Goal: Information Seeking & Learning: Find specific fact

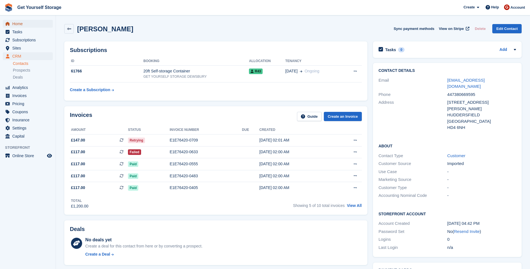
click at [22, 24] on span "Home" at bounding box center [29, 24] width 34 height 8
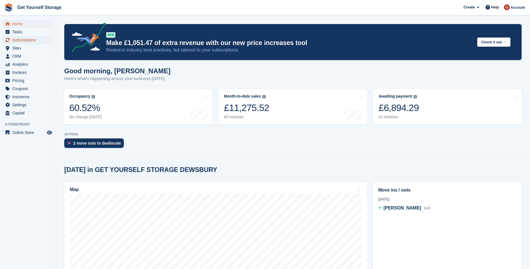
click at [30, 40] on span "Subscriptions" at bounding box center [29, 40] width 34 height 8
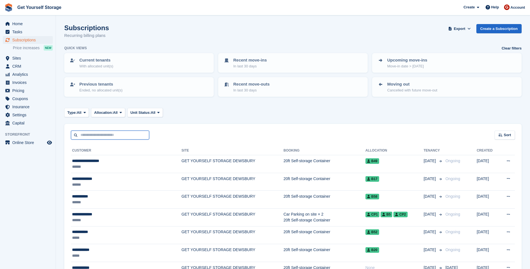
click at [95, 135] on input "text" at bounding box center [110, 134] width 78 height 9
type input "***"
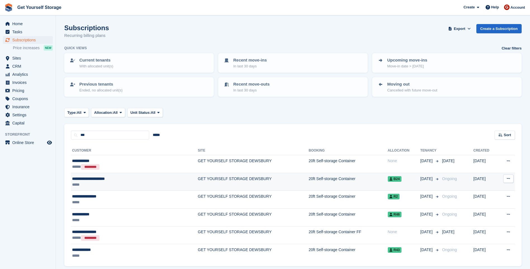
scroll to position [21, 0]
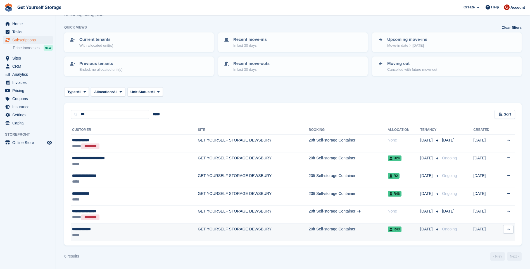
click at [210, 233] on td "GET YOURSELF STORAGE DEWSBURY" at bounding box center [253, 232] width 111 height 18
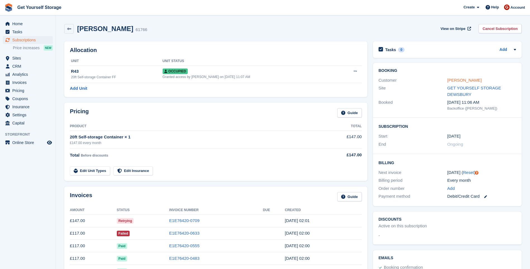
click at [461, 82] on link "MATEUSZ KLEKA" at bounding box center [464, 80] width 34 height 5
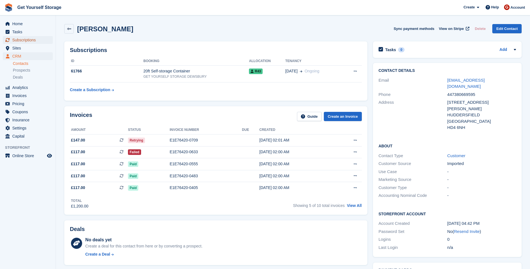
click at [26, 41] on span "Subscriptions" at bounding box center [29, 40] width 34 height 8
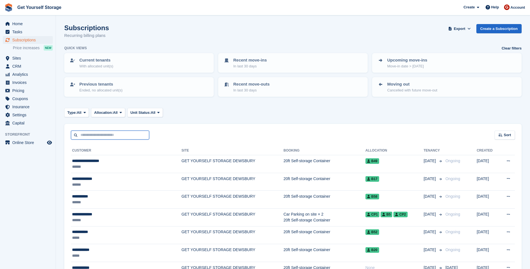
click at [102, 136] on input "text" at bounding box center [110, 134] width 78 height 9
type input "****"
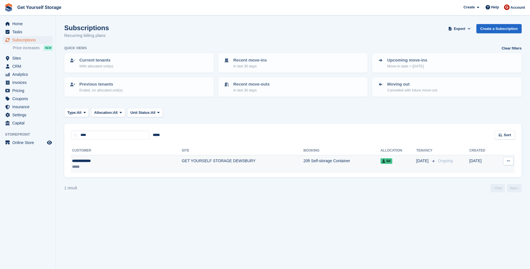
click at [182, 160] on td "GET YOURSELF STORAGE DEWSBURY" at bounding box center [242, 164] width 121 height 18
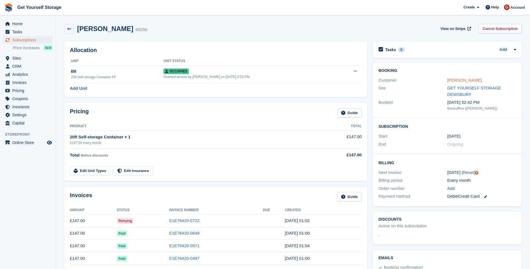
click at [456, 78] on link "MARYAM ALNISA" at bounding box center [464, 80] width 34 height 5
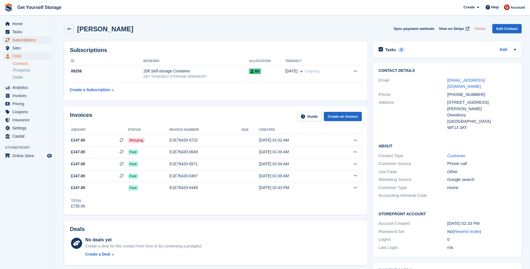
click at [16, 39] on span "Subscriptions" at bounding box center [29, 40] width 34 height 8
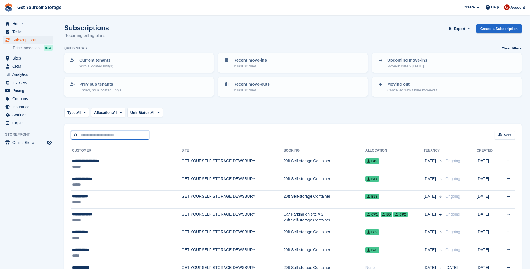
click at [119, 133] on input "text" at bounding box center [110, 134] width 78 height 9
type input "**********"
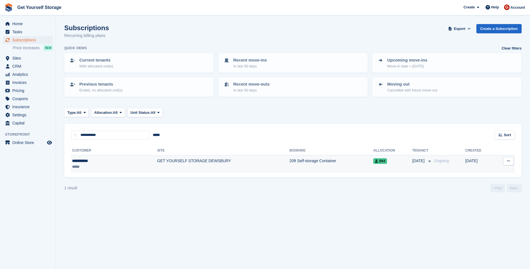
click at [201, 165] on td "GET YOURSELF STORAGE DEWSBURY" at bounding box center [223, 164] width 132 height 18
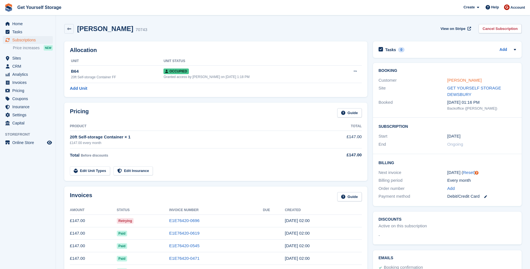
click at [457, 79] on link "[PERSON_NAME]" at bounding box center [464, 80] width 34 height 5
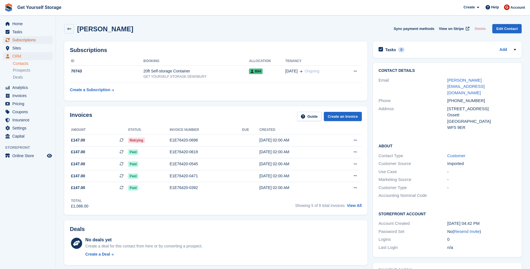
click at [26, 39] on span "Subscriptions" at bounding box center [29, 40] width 34 height 8
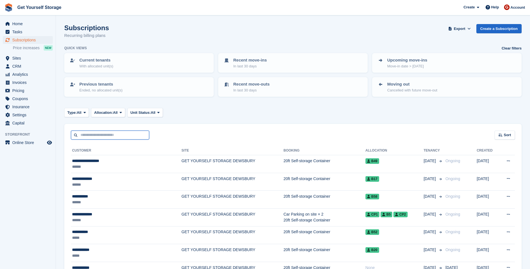
click at [101, 136] on input "text" at bounding box center [110, 134] width 78 height 9
type input "******"
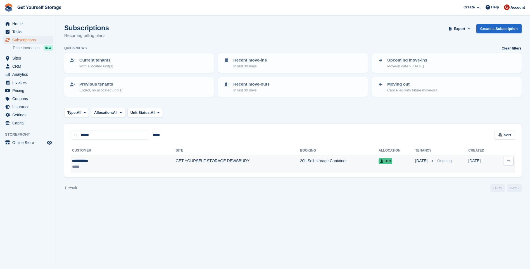
click at [192, 163] on td "GET YOURSELF STORAGE DEWSBURY" at bounding box center [238, 164] width 124 height 18
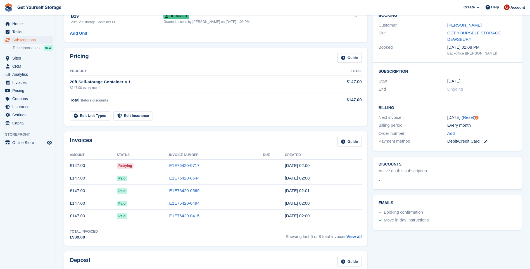
scroll to position [56, 0]
